Goal: Navigation & Orientation: Find specific page/section

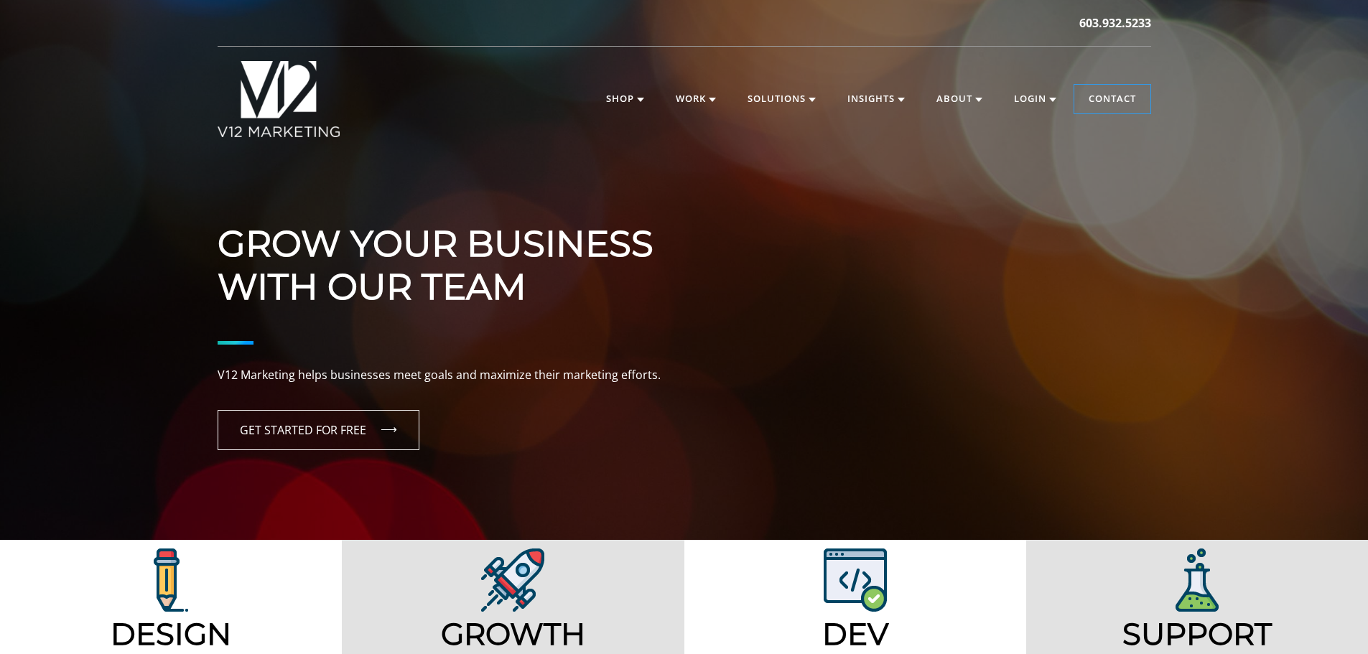
scroll to position [287, 0]
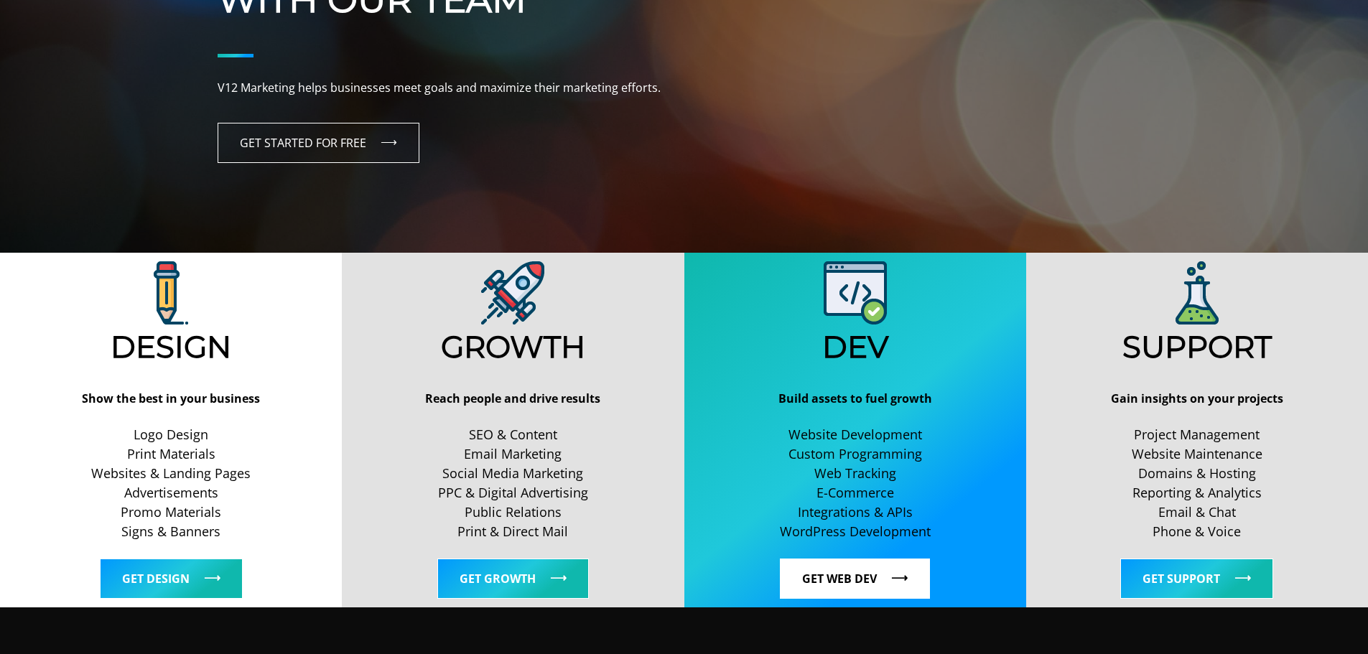
click at [802, 569] on link "Get Web Dev" at bounding box center [855, 579] width 150 height 40
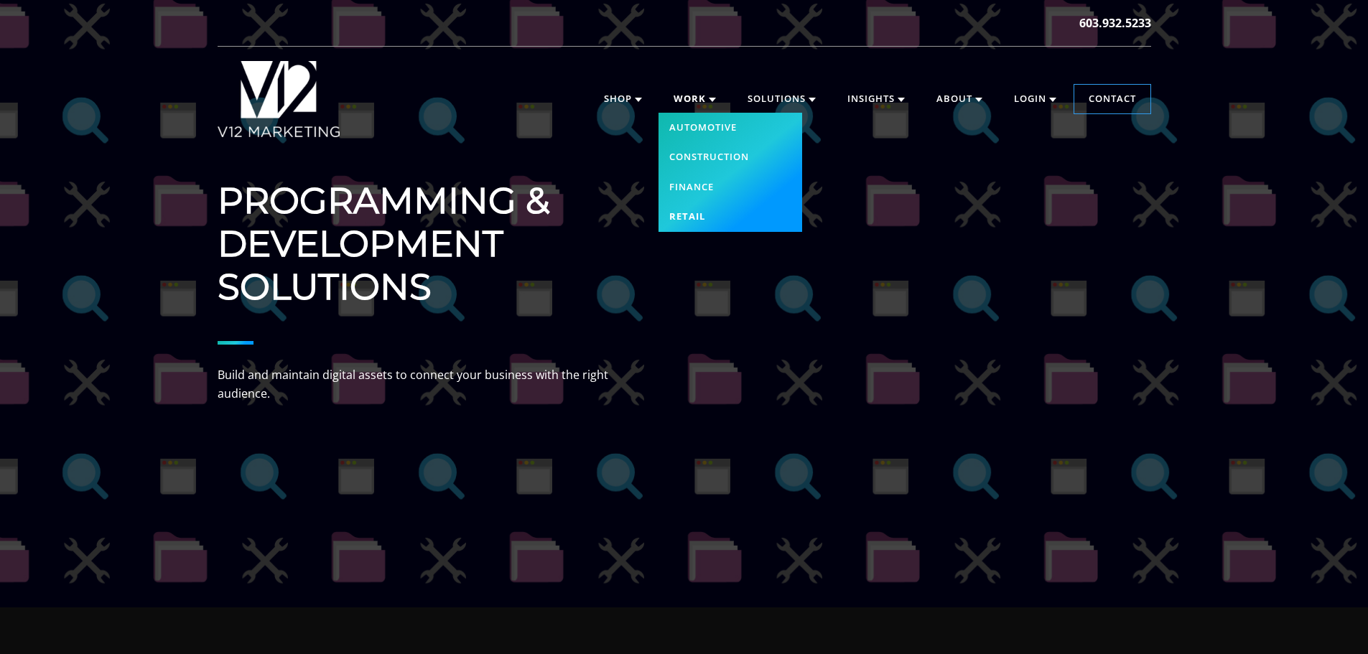
click at [682, 218] on link "Retail" at bounding box center [730, 217] width 144 height 30
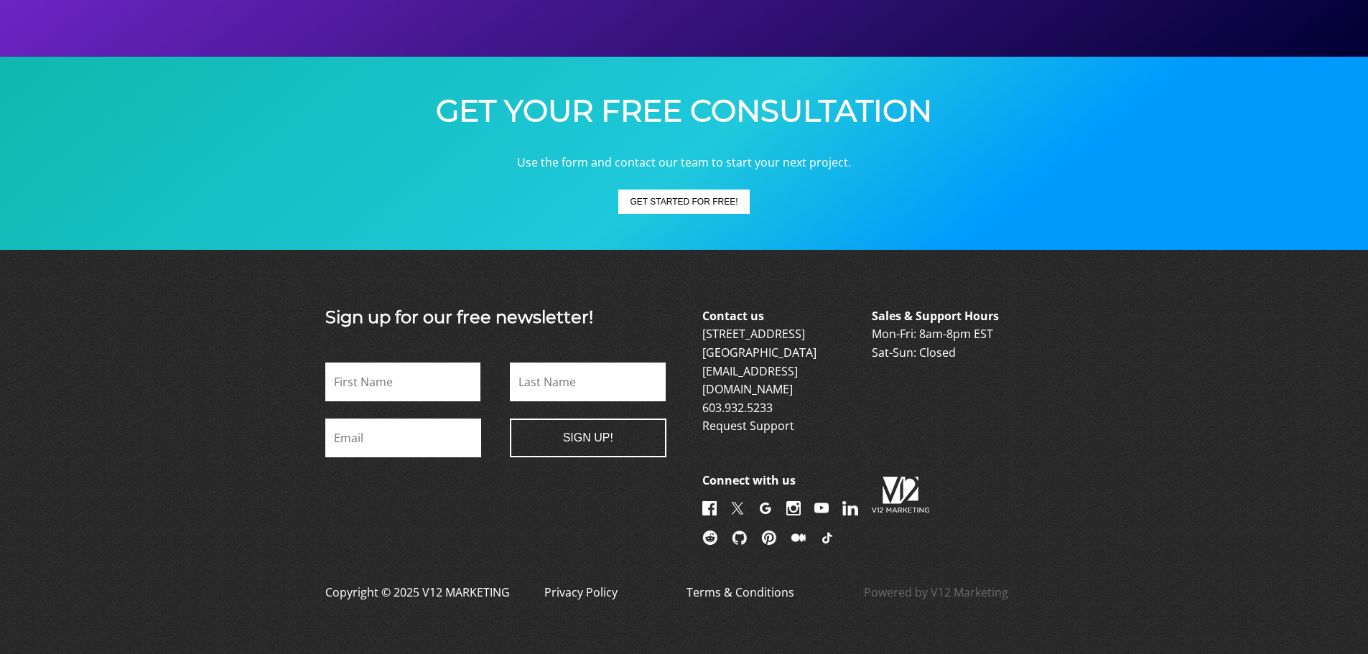
scroll to position [2851, 0]
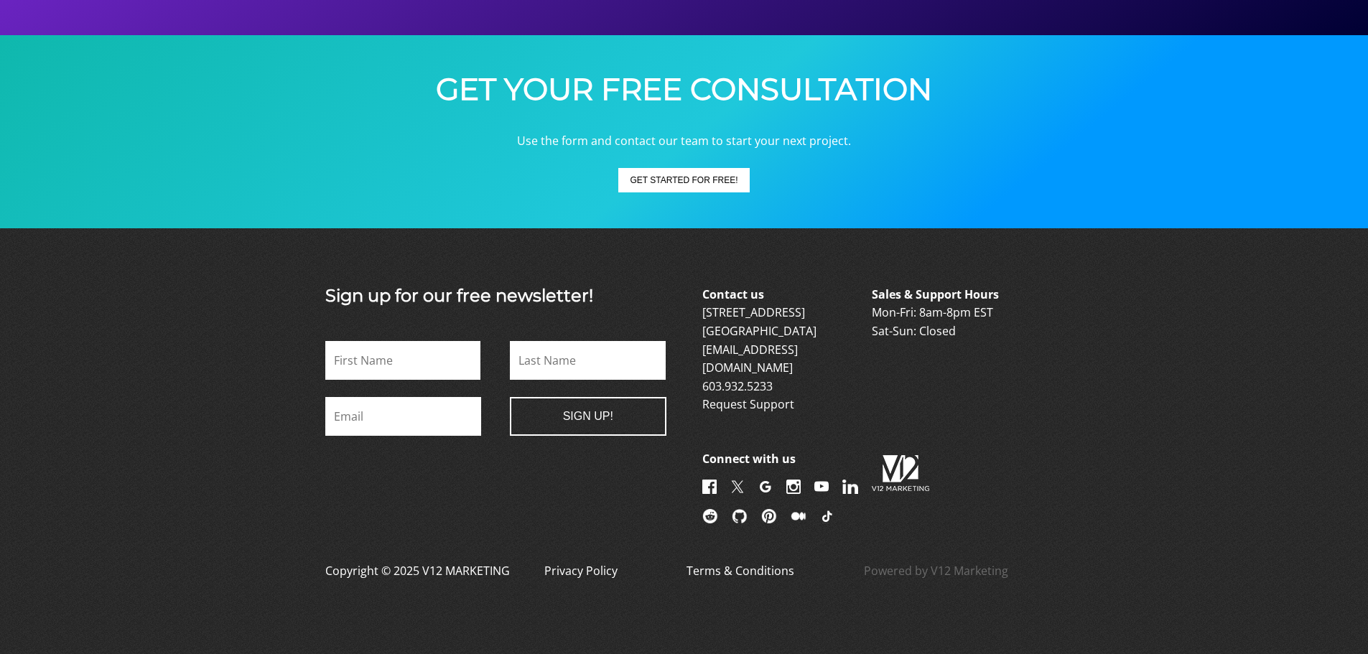
click at [708, 480] on img at bounding box center [709, 487] width 14 height 14
